Goal: Task Accomplishment & Management: Use online tool/utility

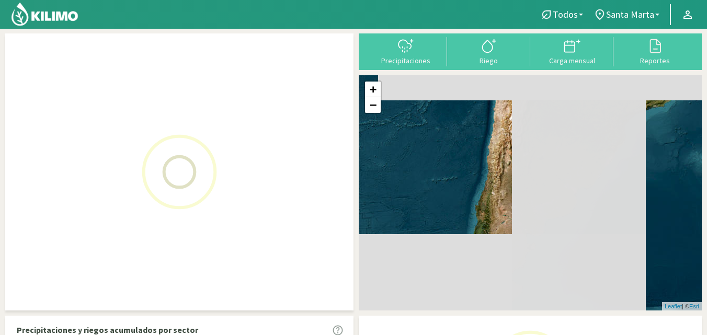
click at [644, 15] on span "Santa Marta" at bounding box center [630, 14] width 48 height 11
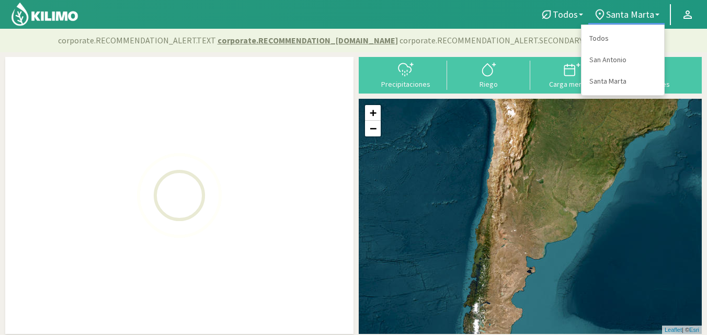
click at [521, 122] on div "+ − Leaflet | © Esri" at bounding box center [530, 216] width 343 height 235
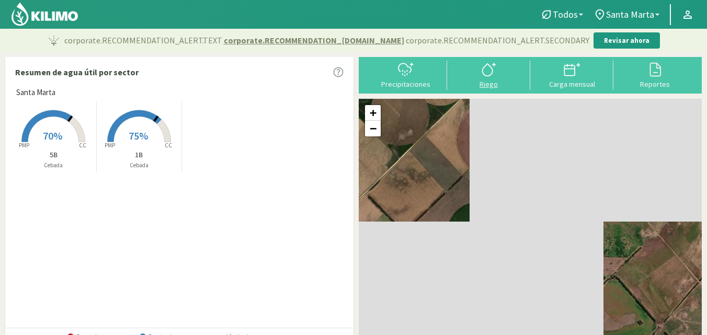
type input "20"
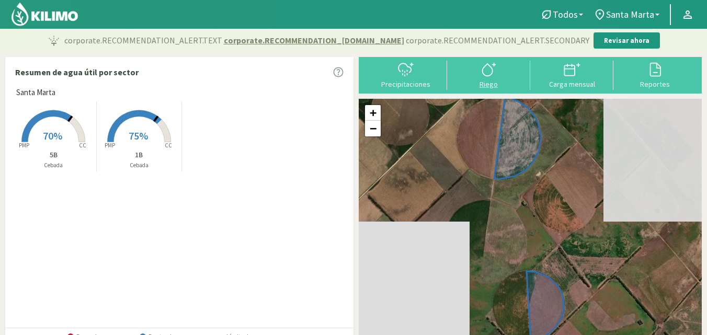
click at [488, 86] on div "Riego" at bounding box center [488, 84] width 77 height 7
select select "1: Object"
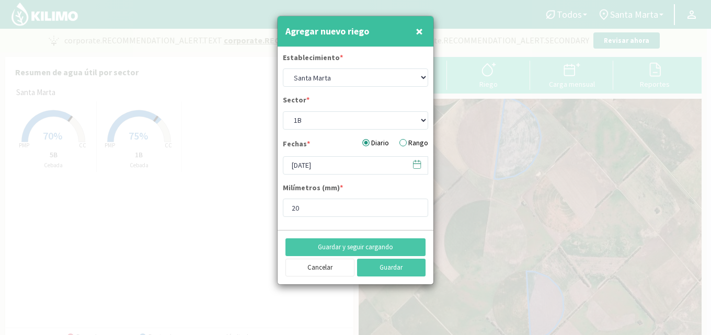
click at [421, 30] on span "×" at bounding box center [419, 30] width 7 height 17
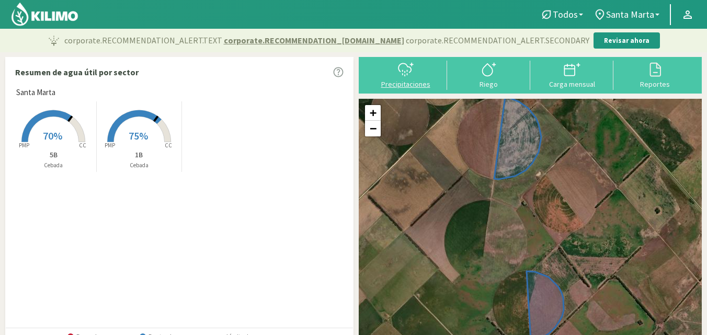
click at [395, 84] on div "Precipitaciones" at bounding box center [405, 84] width 77 height 7
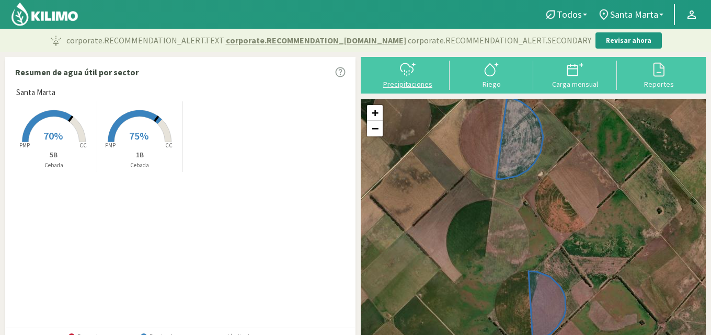
select select "1: Object"
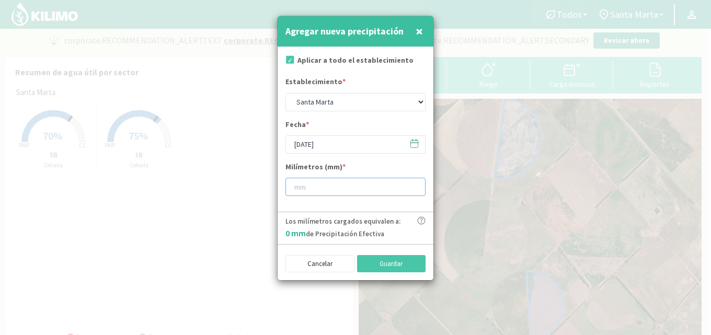
click at [317, 187] on input "number" at bounding box center [355, 187] width 140 height 18
type input "10"
click at [372, 259] on button "Guardar" at bounding box center [391, 264] width 69 height 18
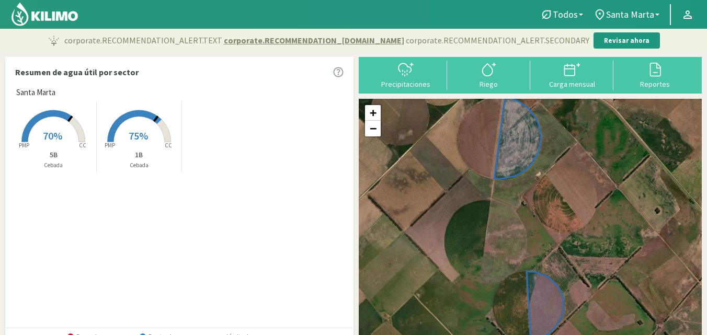
click at [54, 138] on span "70%" at bounding box center [52, 135] width 19 height 13
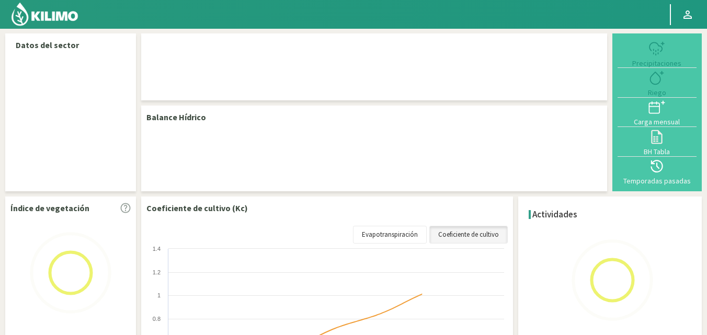
select select "1: Object"
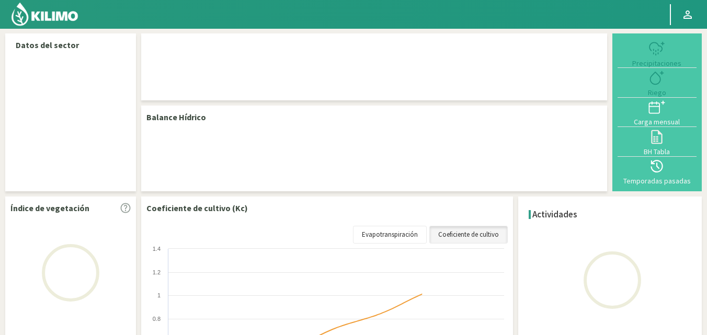
select select "1: Object"
